Goal: Information Seeking & Learning: Learn about a topic

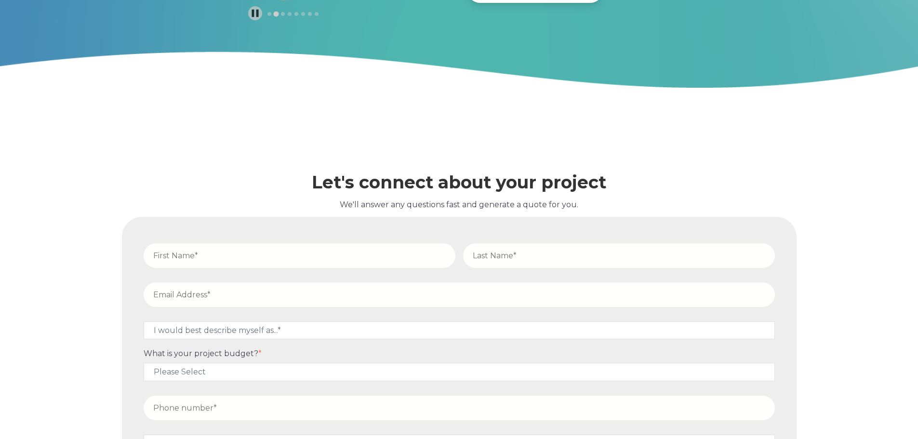
scroll to position [4839, 0]
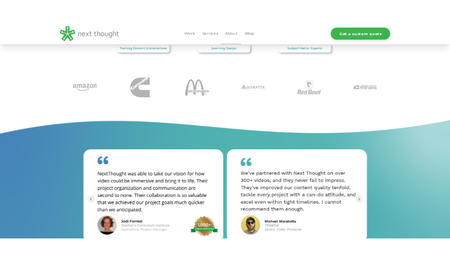
scroll to position [867, 0]
